Goal: Task Accomplishment & Management: Complete application form

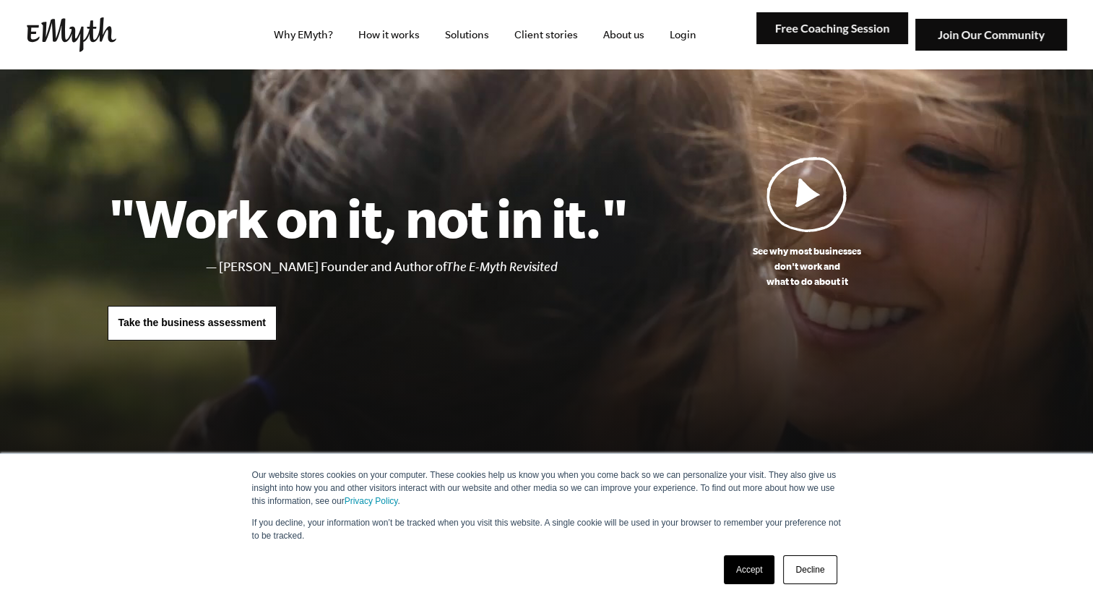
click at [753, 574] on link "Accept" at bounding box center [749, 569] width 51 height 29
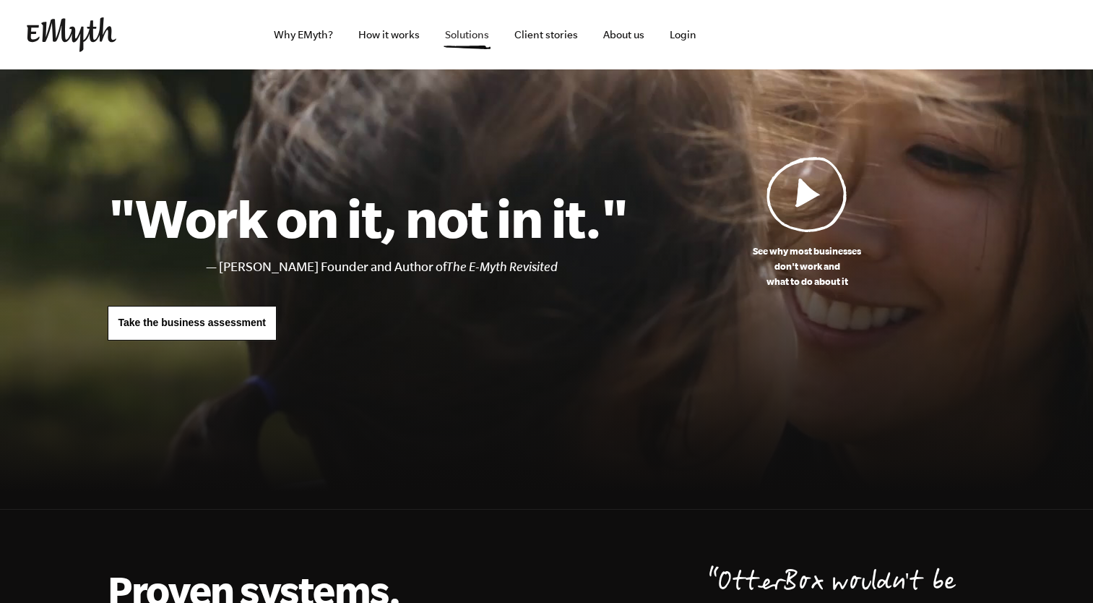
click at [473, 42] on link "Solutions" at bounding box center [466, 34] width 67 height 69
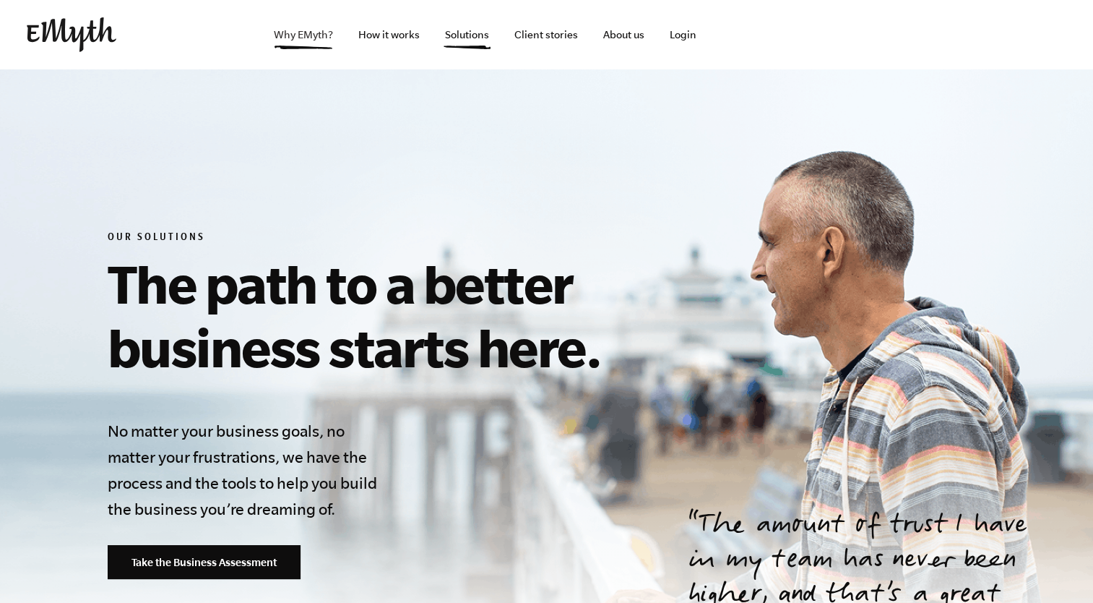
click at [306, 39] on link "Why EMyth?" at bounding box center [303, 34] width 82 height 69
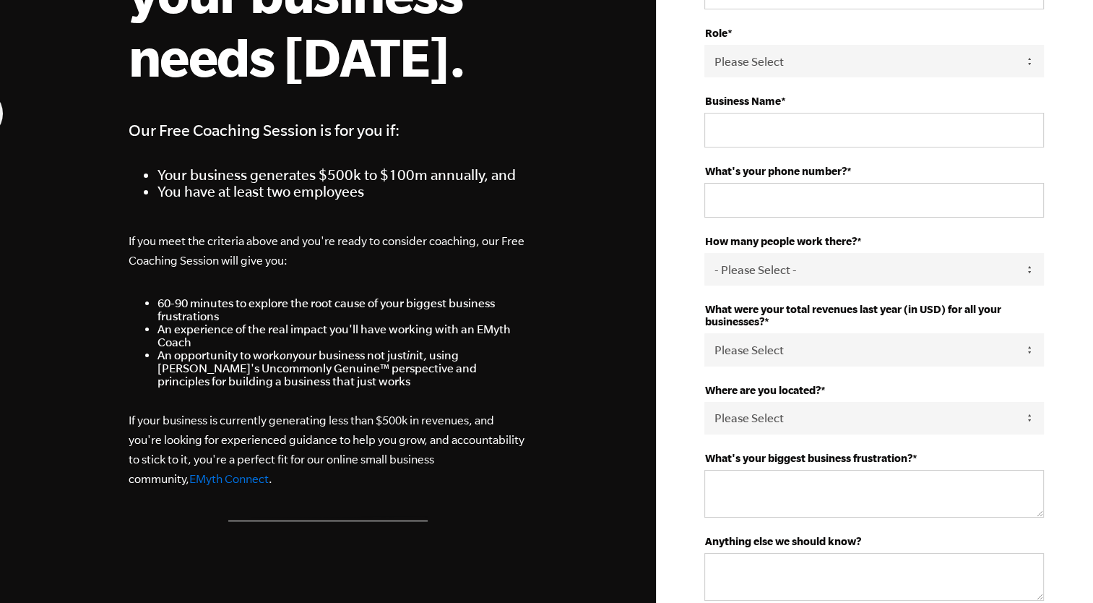
scroll to position [263, 0]
click at [1030, 342] on select "Please Select 0-75K 76-150K 151-275K 276-500K 501-750K 751-1M 1-2.5M 2.5-5M 5-1…" at bounding box center [874, 348] width 340 height 33
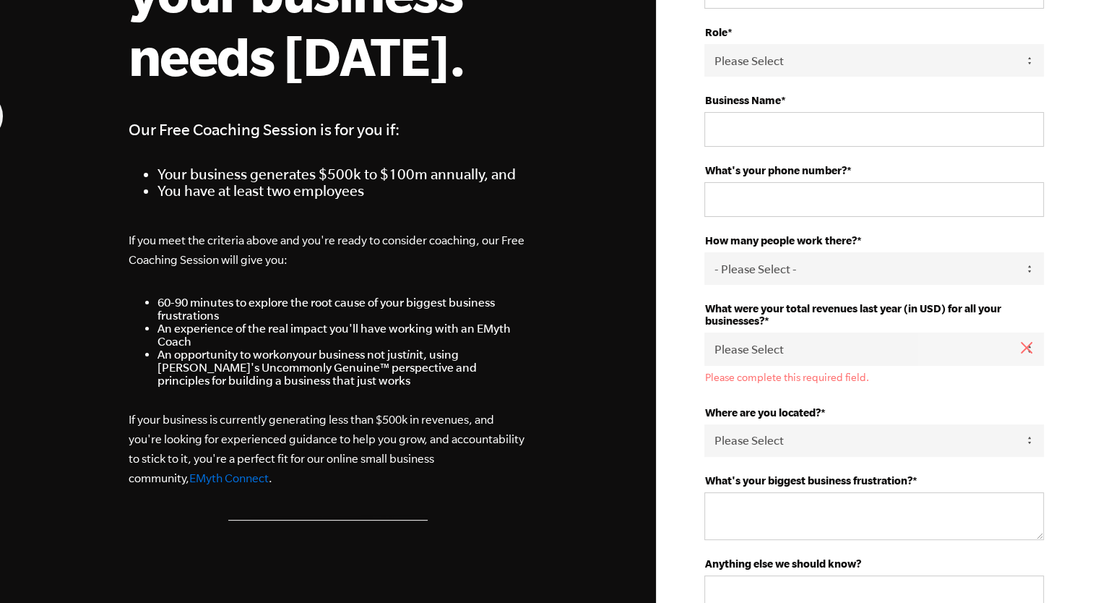
click at [1069, 205] on div "First Name * Last Name * Email * Role * Please Select Owner Partner / Co-Owner …" at bounding box center [874, 550] width 437 height 1627
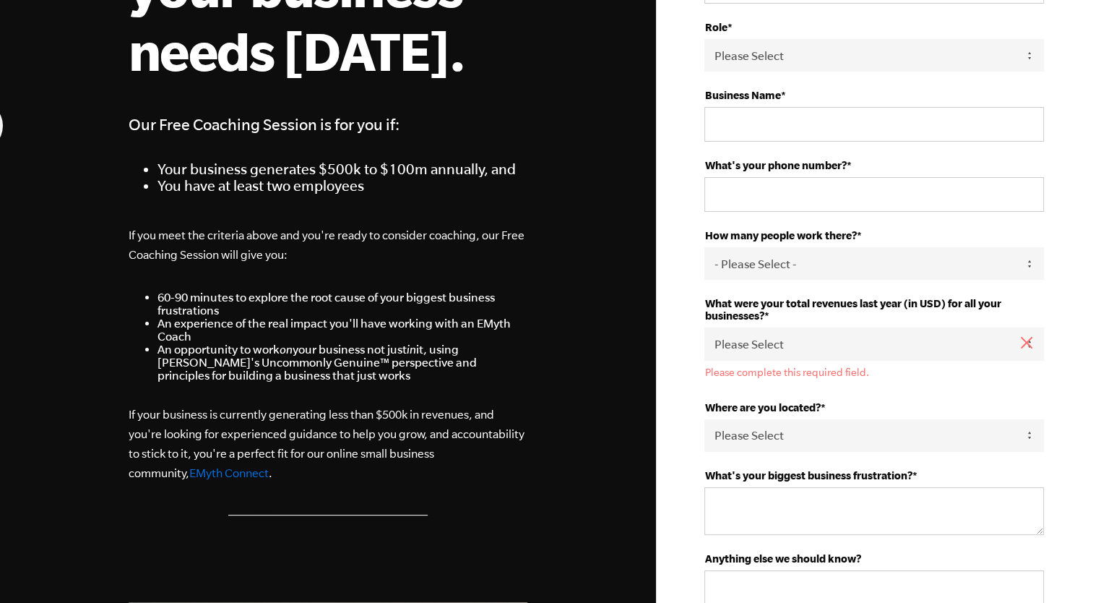
scroll to position [0, 0]
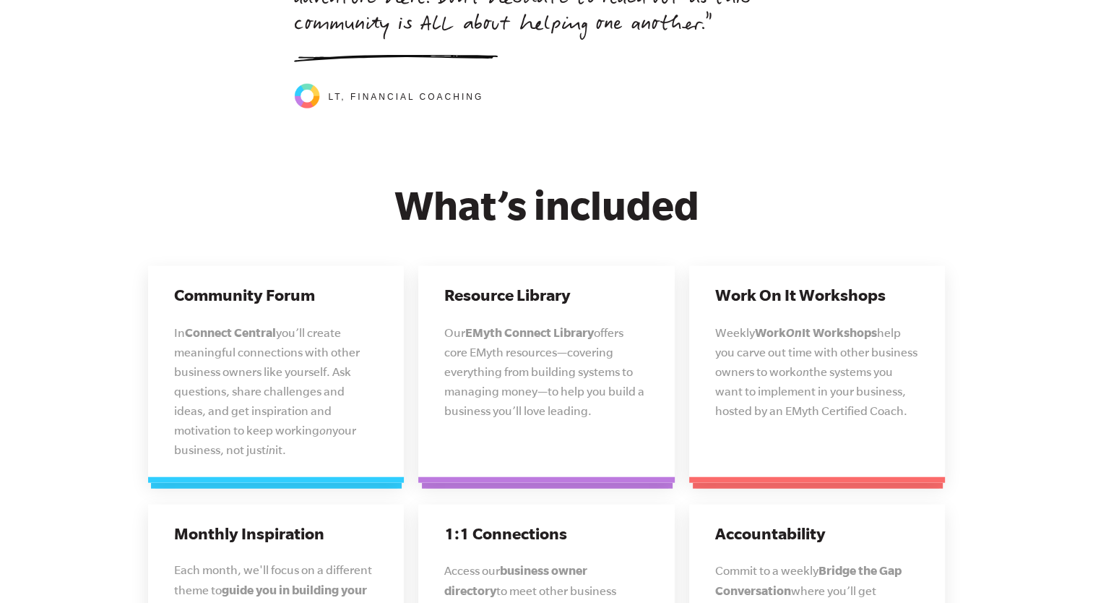
scroll to position [3468, 0]
